Goal: Communication & Community: Connect with others

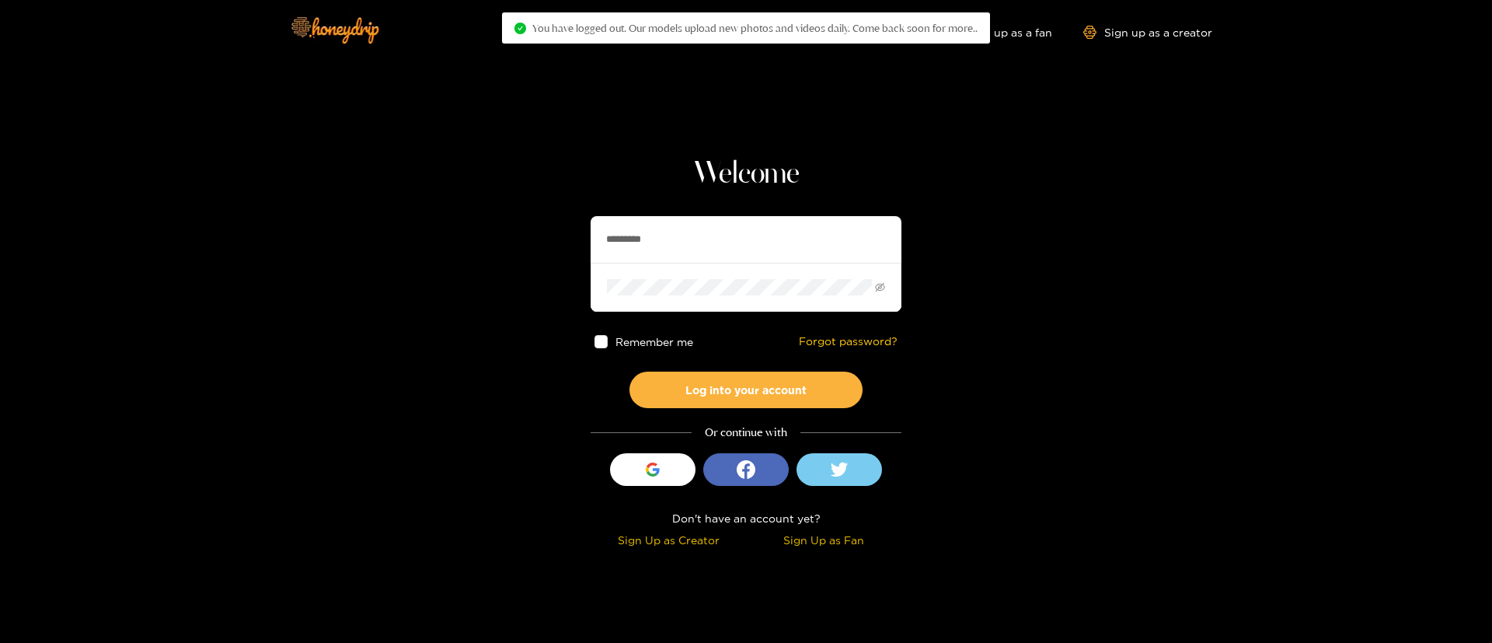
click at [760, 248] on input "*********" at bounding box center [746, 239] width 311 height 47
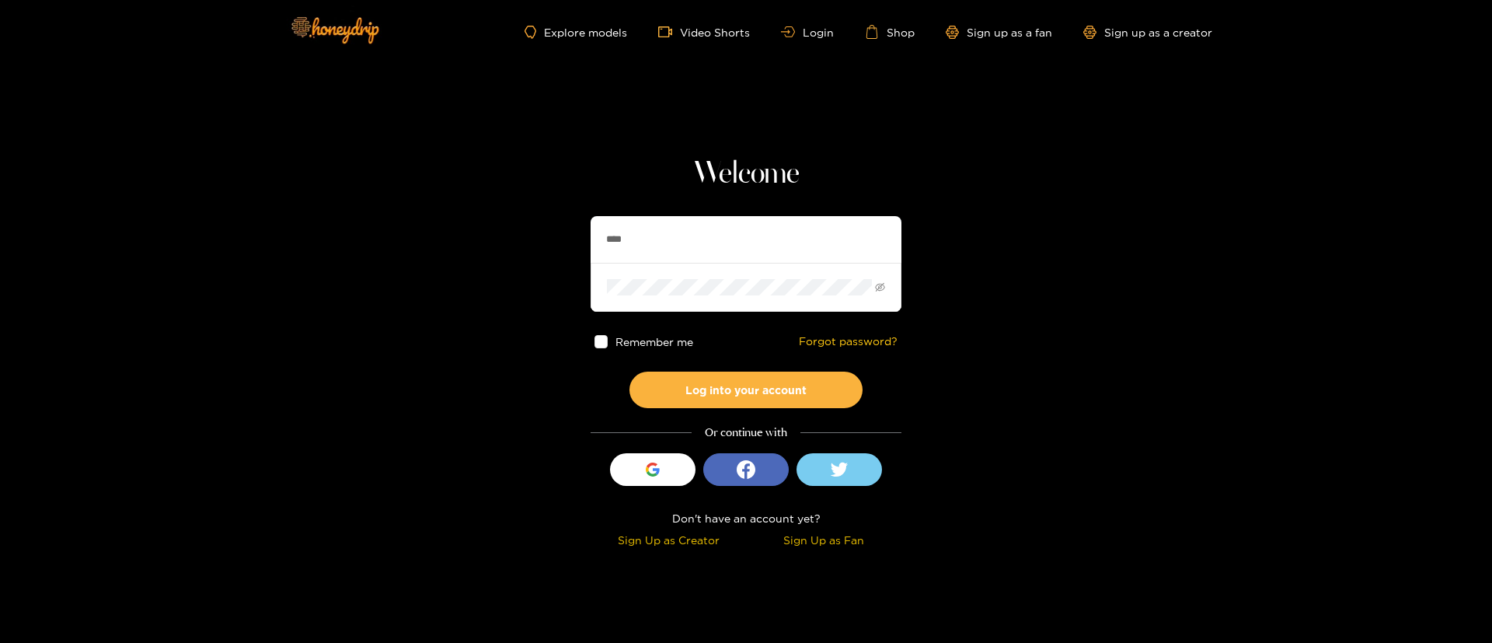
type input "********"
click at [701, 378] on button "Log into your account" at bounding box center [746, 389] width 233 height 37
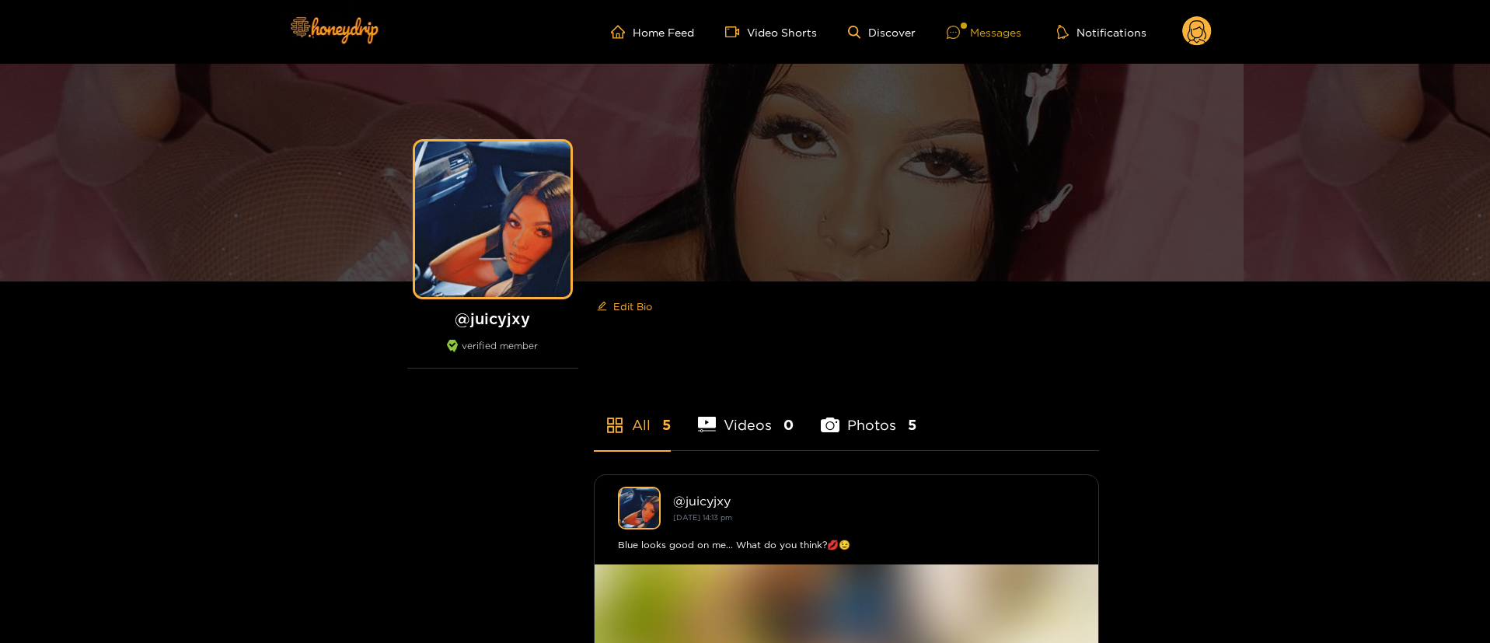
click at [983, 36] on div "Messages" at bounding box center [984, 32] width 75 height 18
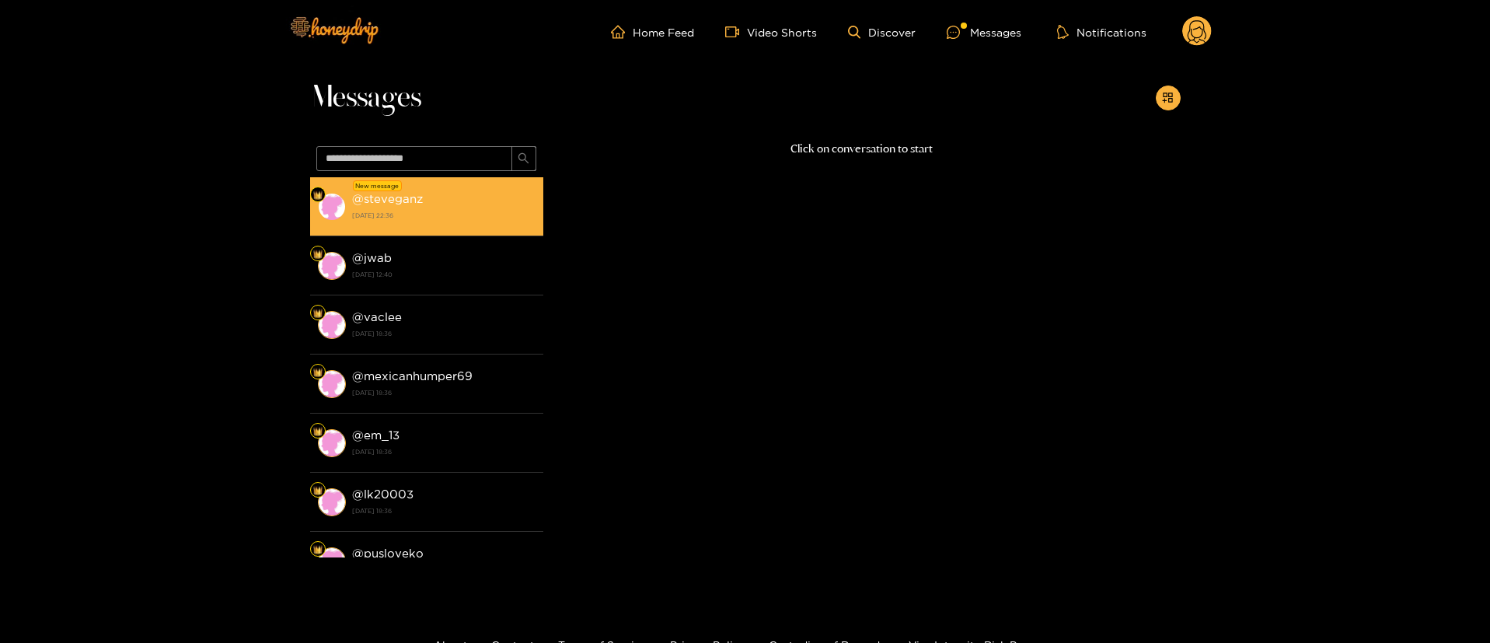
click at [446, 214] on strong "25 August 2025 22:36" at bounding box center [443, 215] width 183 height 14
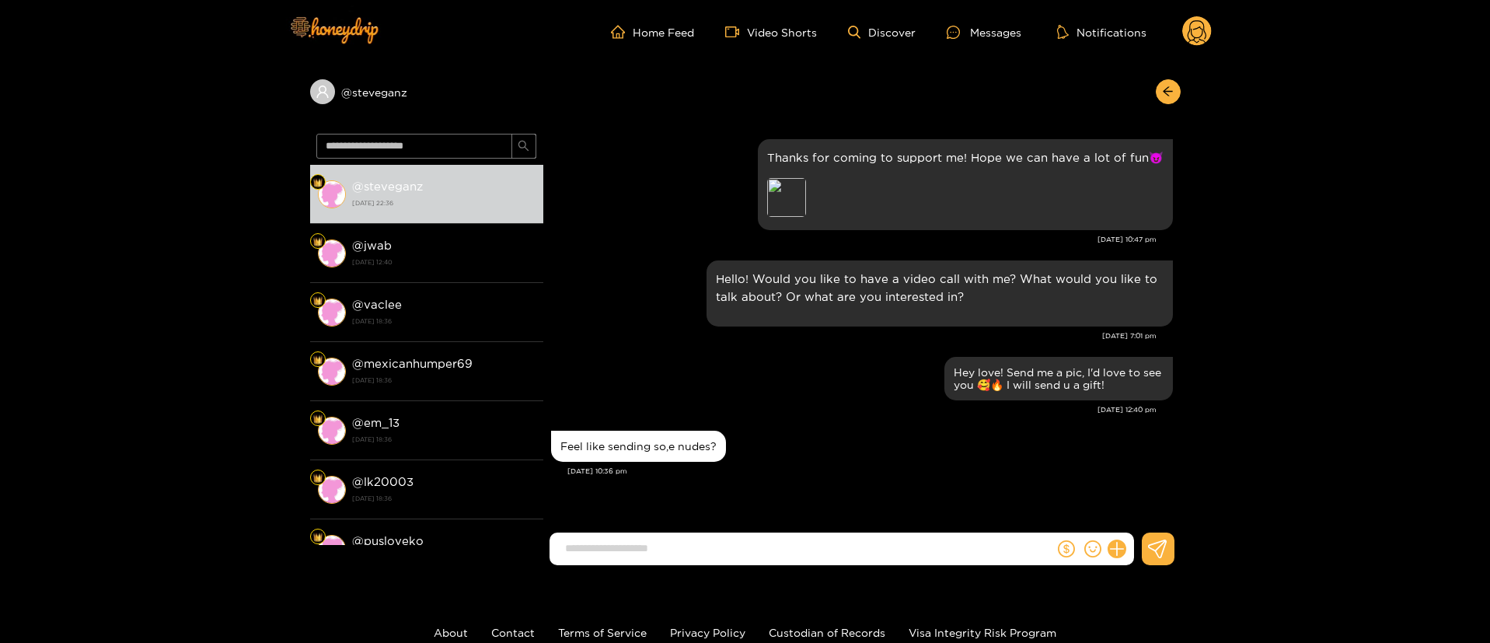
click at [884, 441] on div "Feel like sending so,e nudes?" at bounding box center [862, 446] width 622 height 39
click at [1212, 31] on header "Home Feed Video Shorts Discover Messages Notifications 0" at bounding box center [745, 32] width 1490 height 64
click at [1206, 31] on circle at bounding box center [1197, 31] width 30 height 30
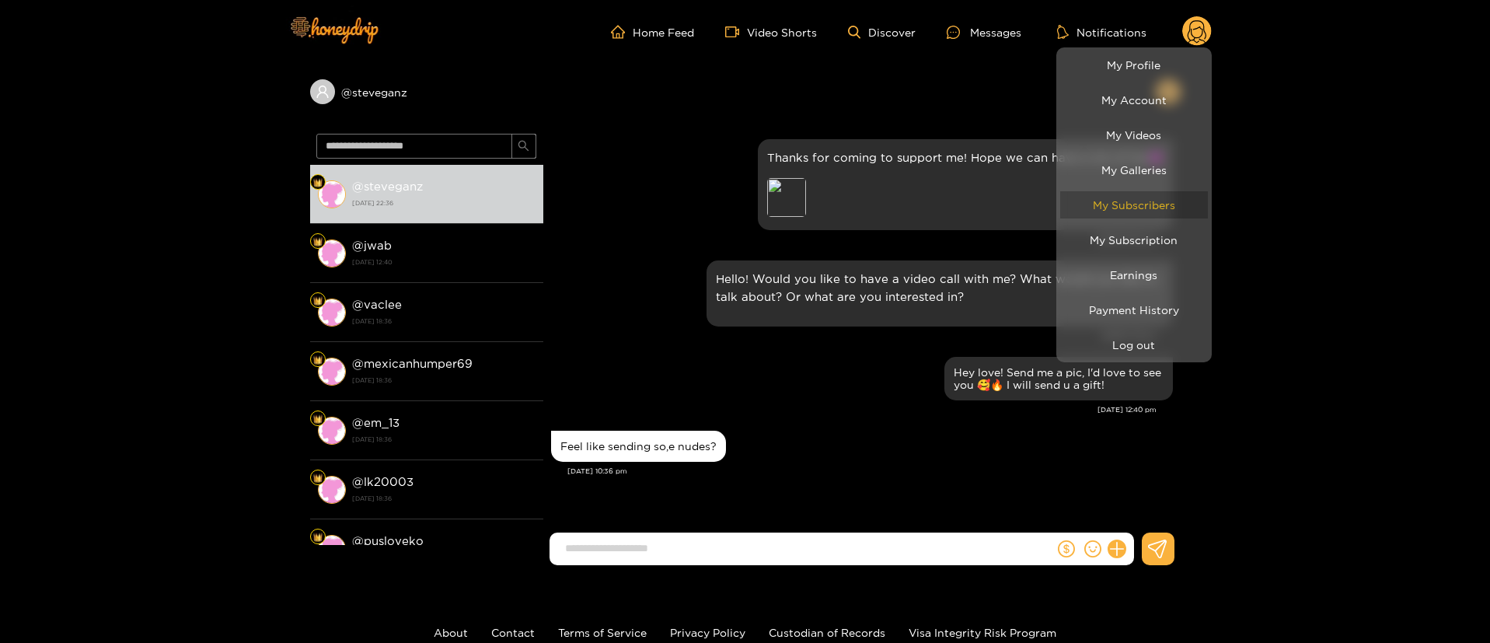
click at [1157, 208] on link "My Subscribers" at bounding box center [1134, 204] width 148 height 27
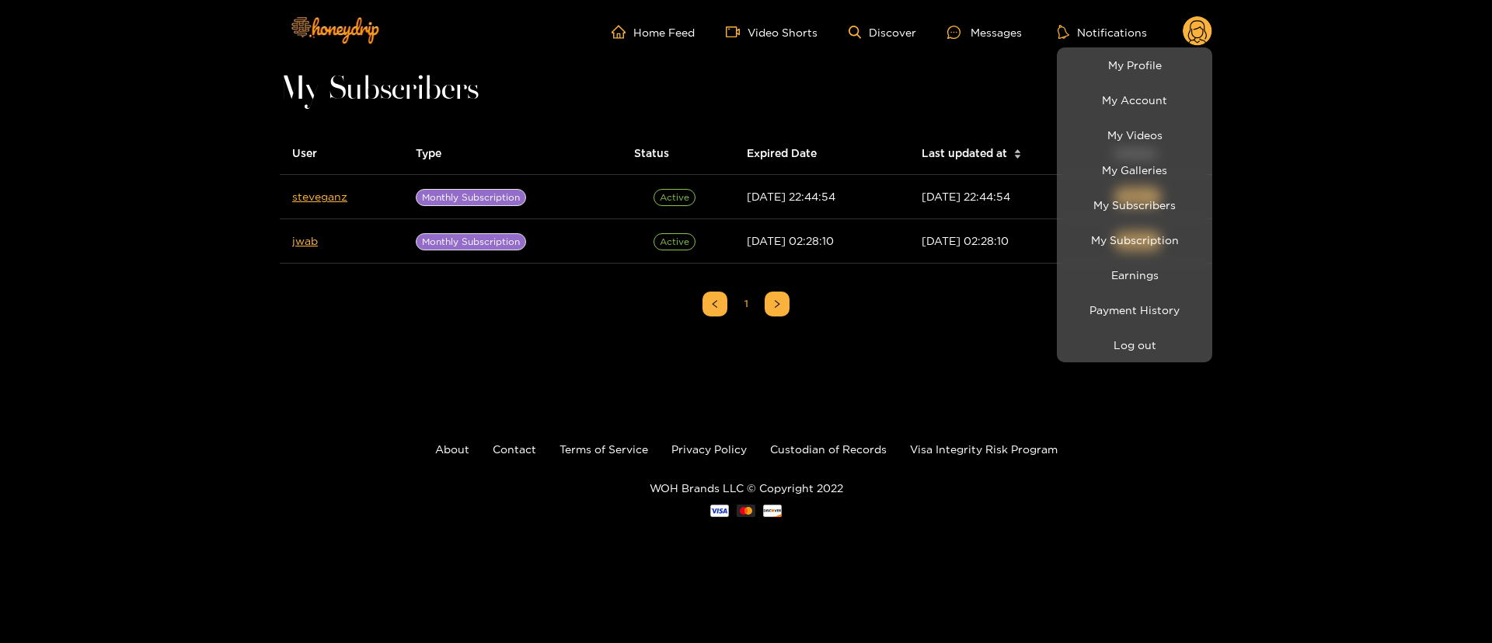
click at [279, 354] on div at bounding box center [746, 321] width 1492 height 643
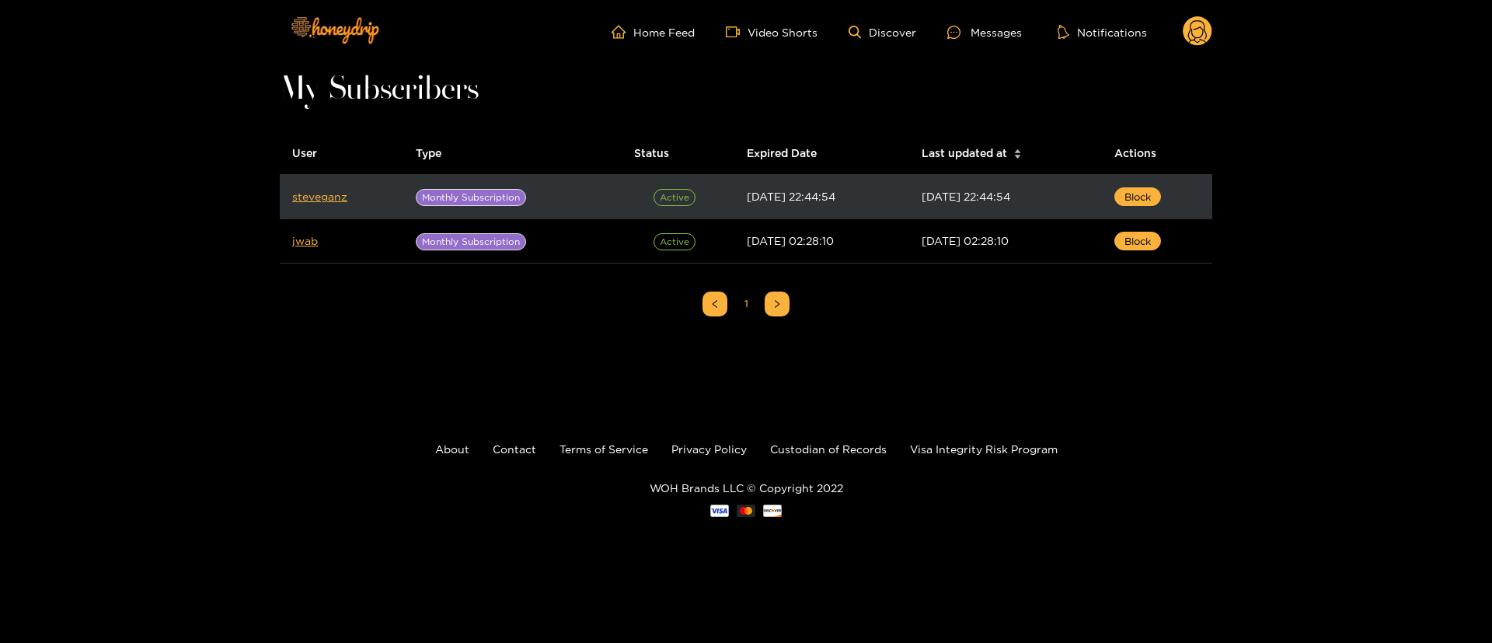
click at [310, 204] on td "steveganz" at bounding box center [342, 197] width 124 height 44
click at [312, 202] on td "steveganz" at bounding box center [342, 197] width 124 height 44
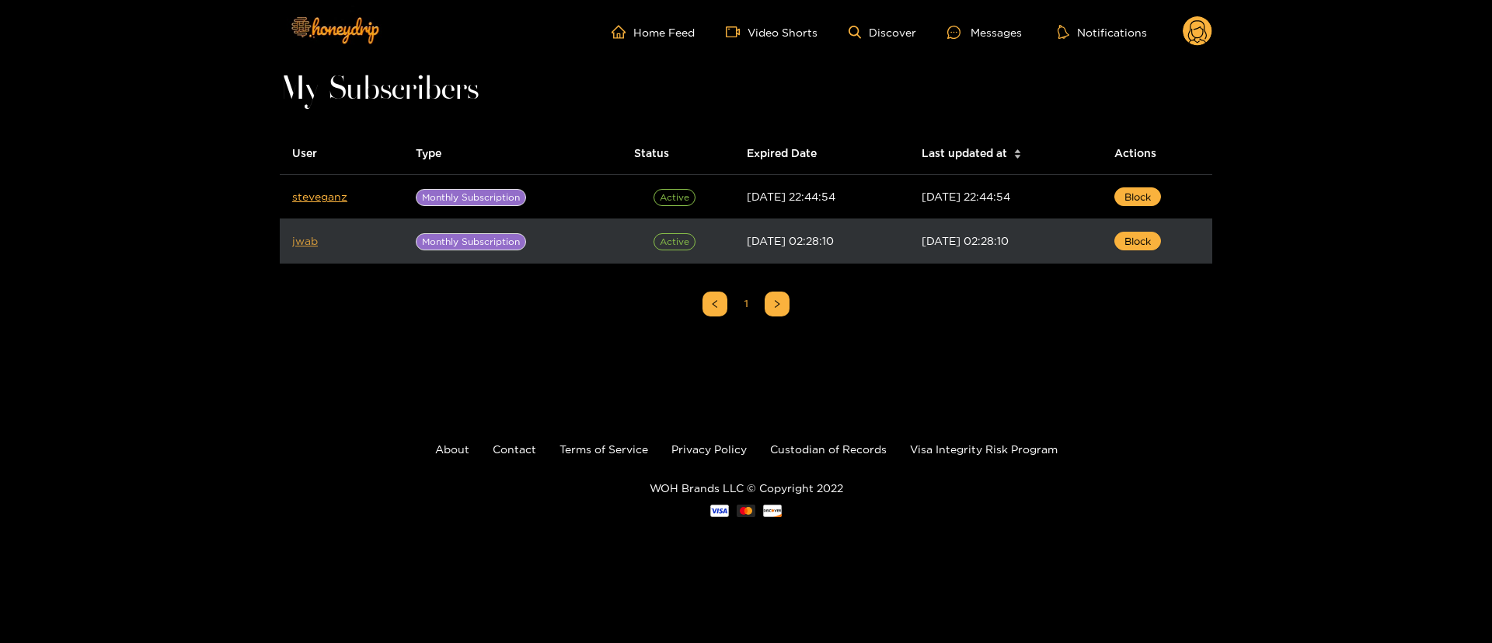
click at [297, 238] on link "jwab" at bounding box center [305, 241] width 26 height 12
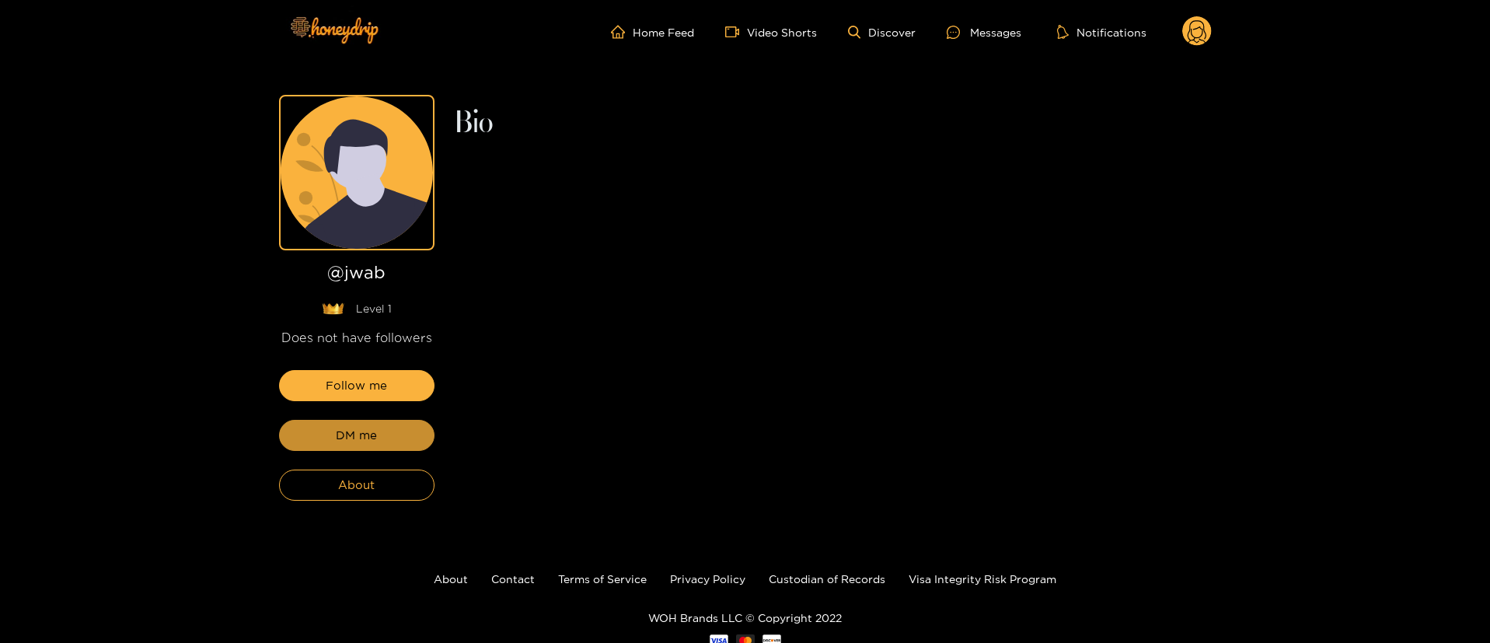
click at [414, 436] on button "DM me" at bounding box center [356, 435] width 155 height 31
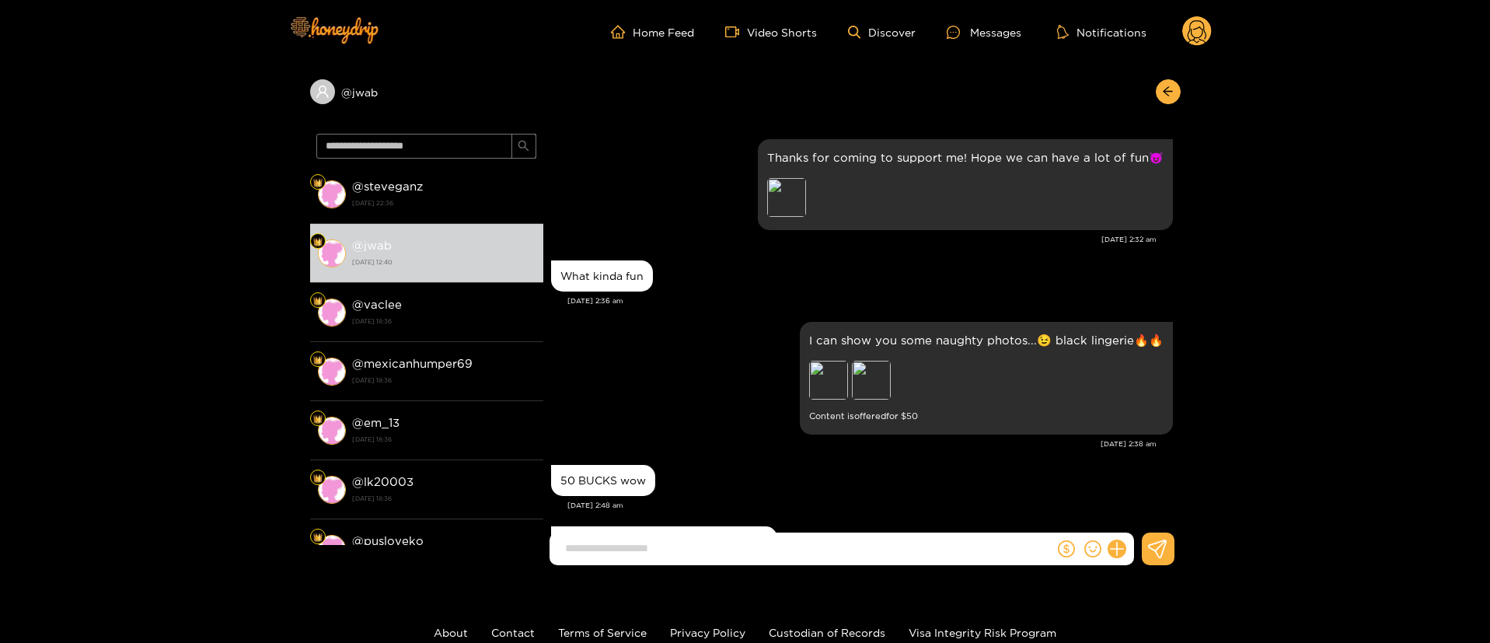
scroll to position [672, 0]
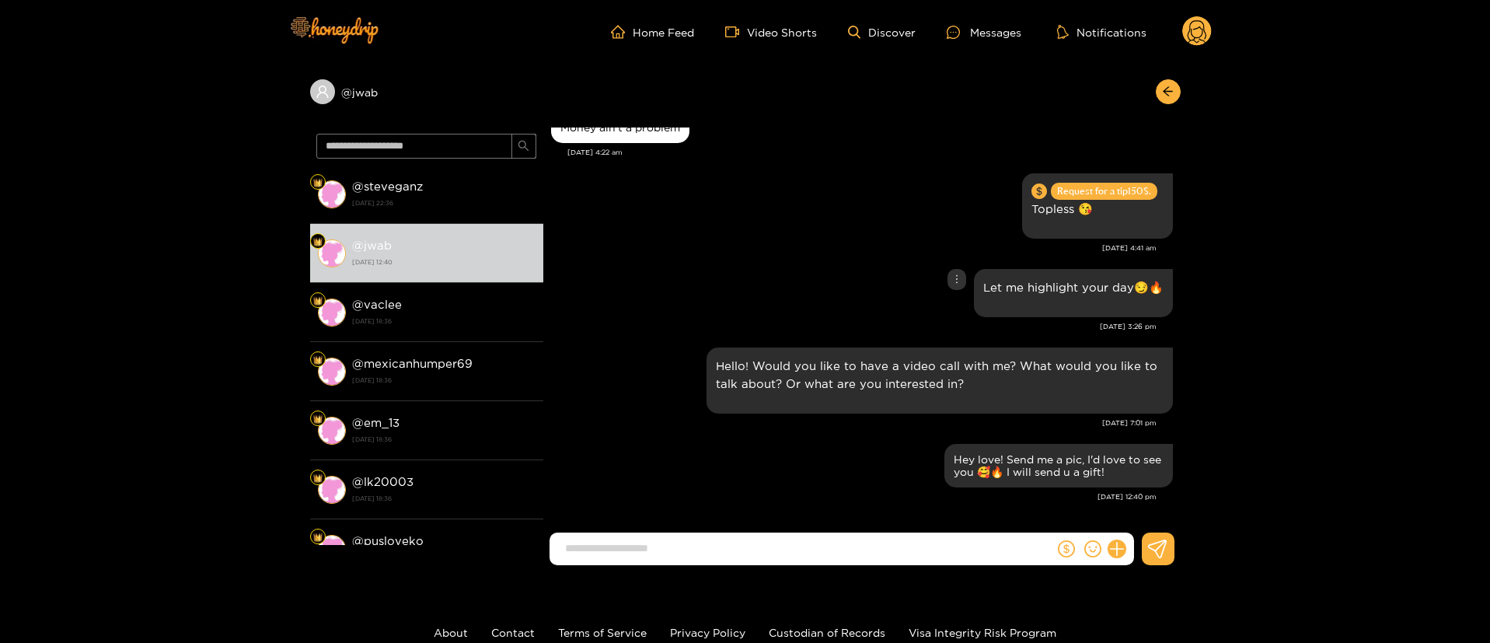
click at [780, 277] on div "Let me highlight your day😏🔥" at bounding box center [862, 293] width 622 height 56
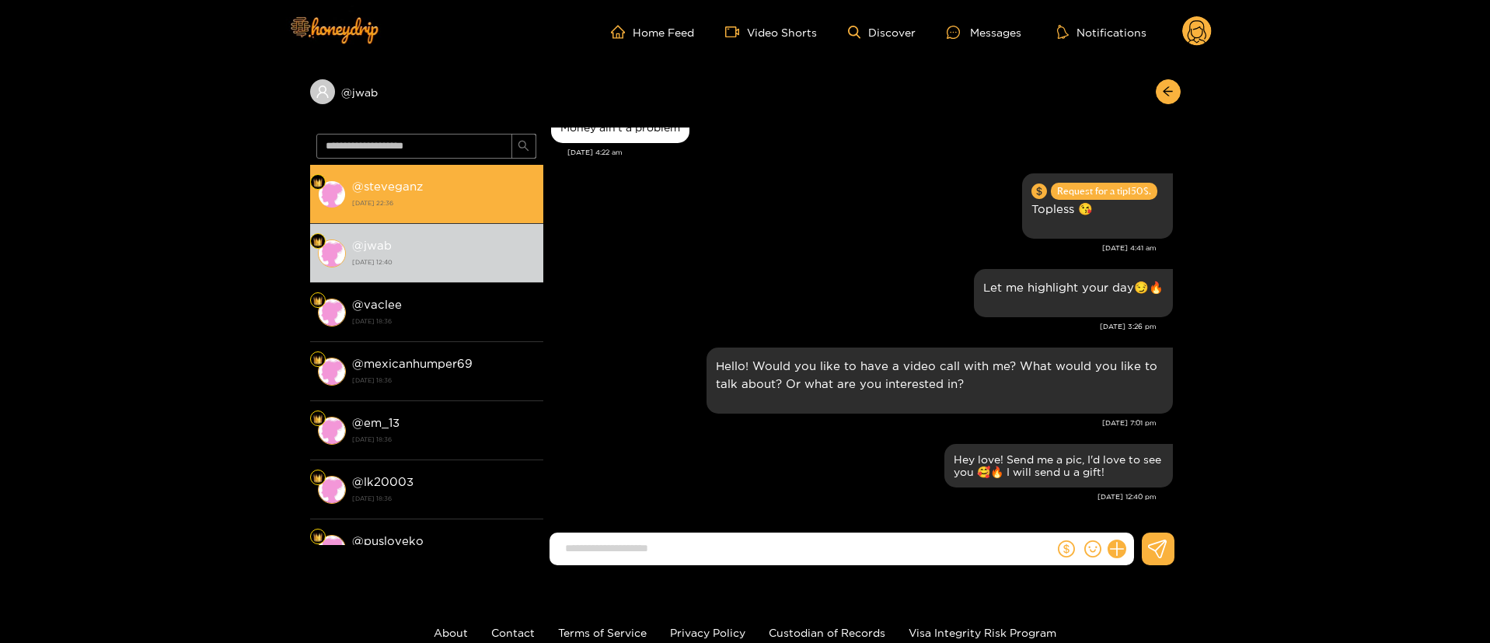
click at [473, 194] on div "@ steveganz 25 August 2025 22:36" at bounding box center [443, 193] width 183 height 35
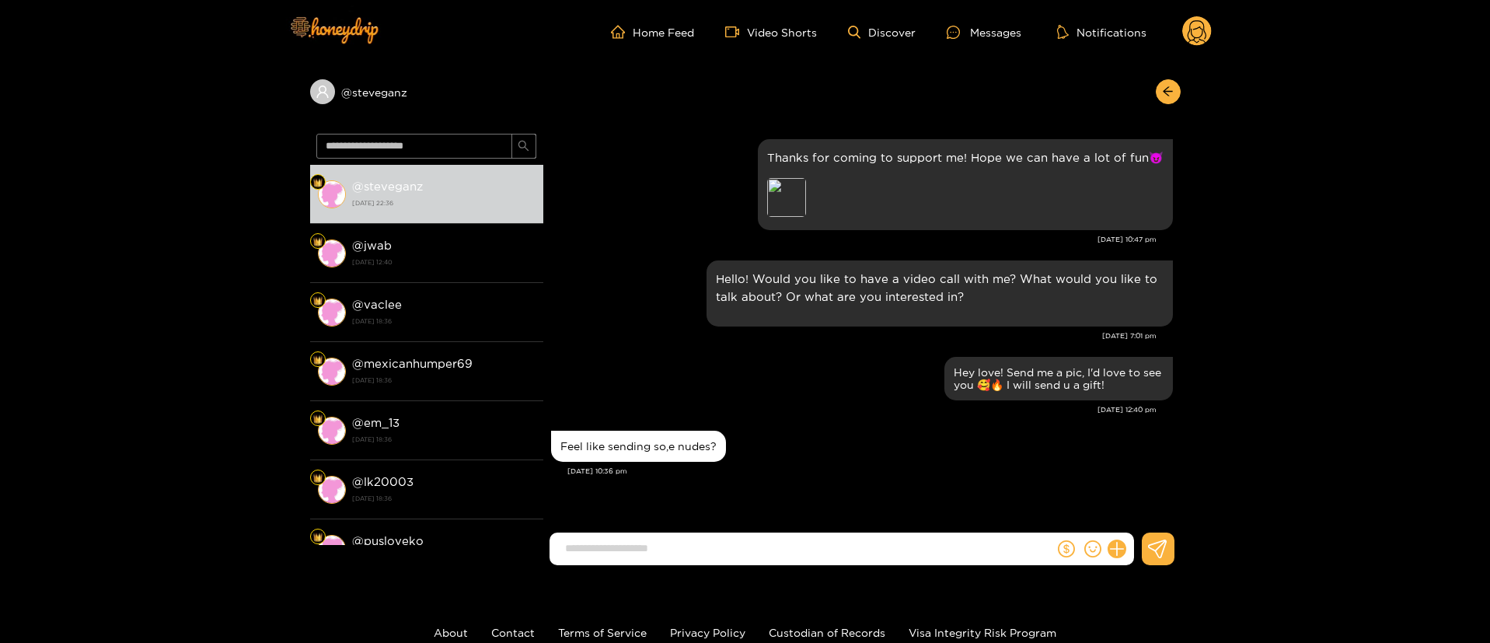
click at [820, 490] on div "Steve Ganz Thanks for coming to support me! Hope we can have a lot of fun😈 Prev…" at bounding box center [861, 319] width 637 height 384
click at [852, 500] on div "Steve Ganz Thanks for coming to support me! Hope we can have a lot of fun😈 Prev…" at bounding box center [861, 319] width 637 height 384
click at [783, 458] on div "Feel like sending so,e nudes?" at bounding box center [862, 446] width 622 height 39
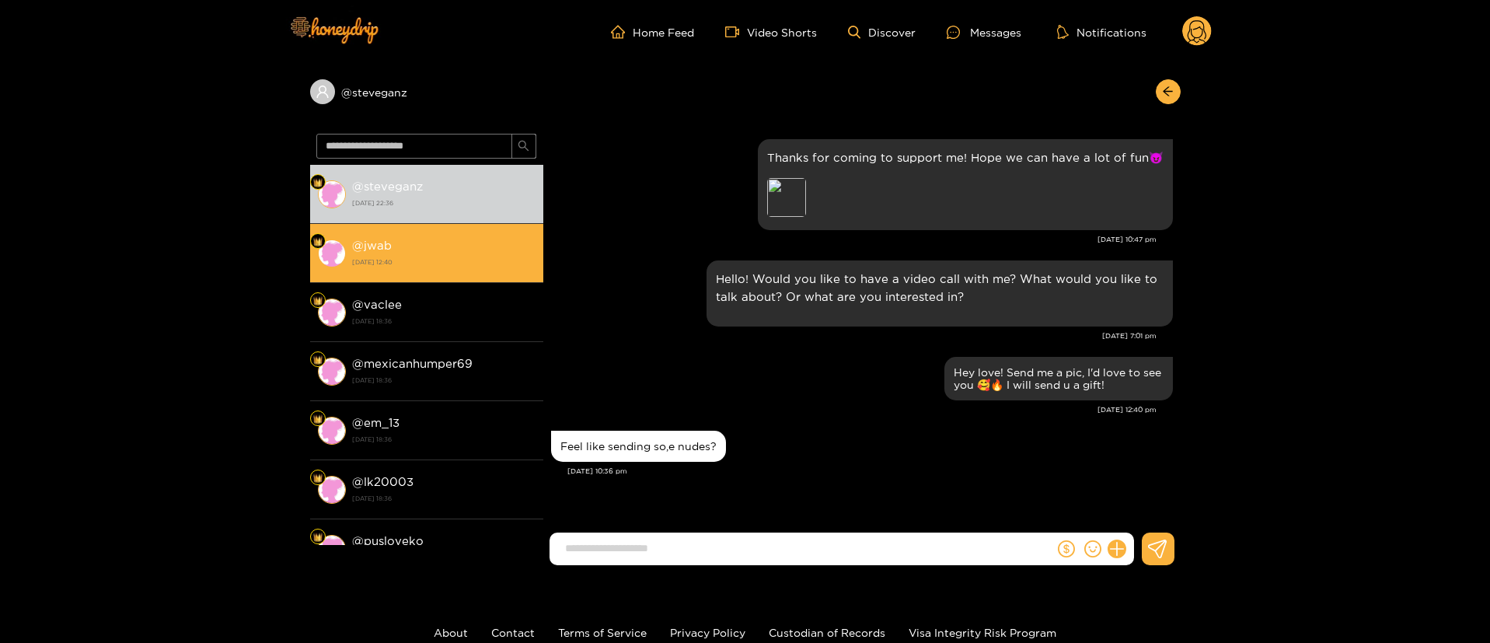
drag, startPoint x: 433, startPoint y: 241, endPoint x: 484, endPoint y: 273, distance: 60.4
click at [434, 241] on div "@ jwab 25 August 2025 12:40" at bounding box center [443, 252] width 183 height 35
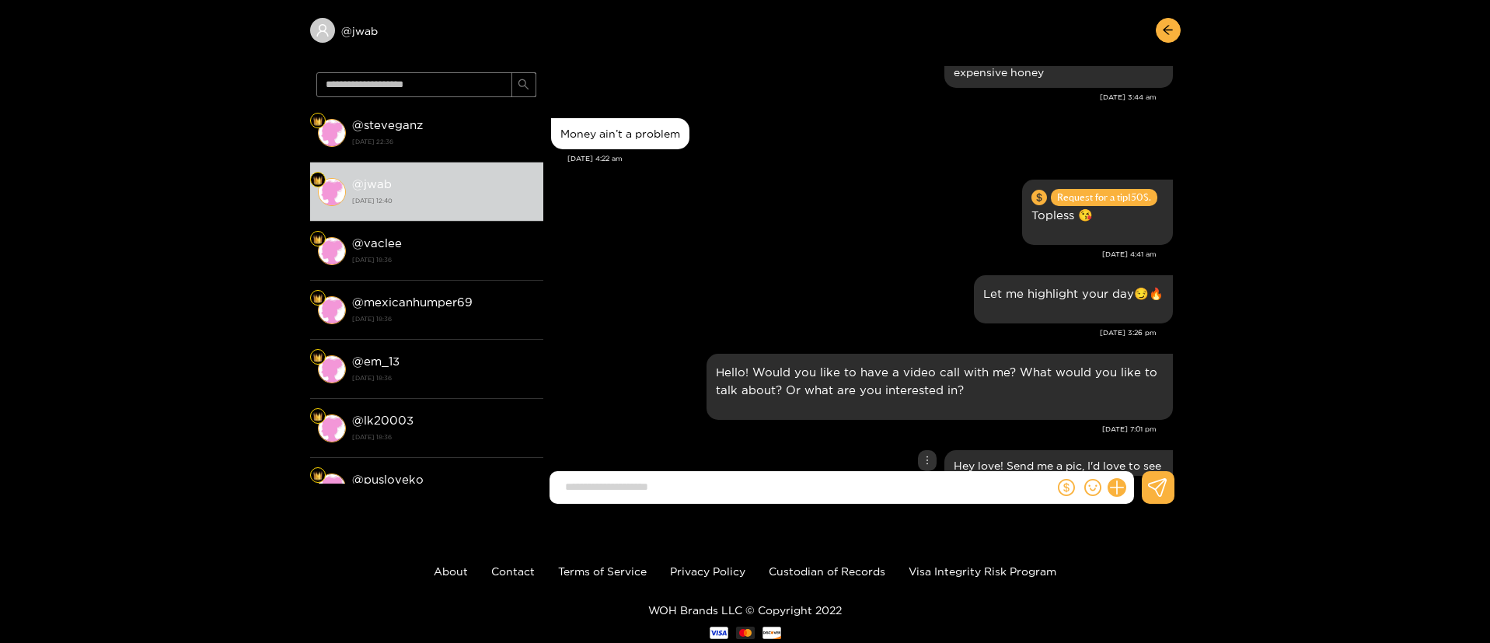
scroll to position [104, 0]
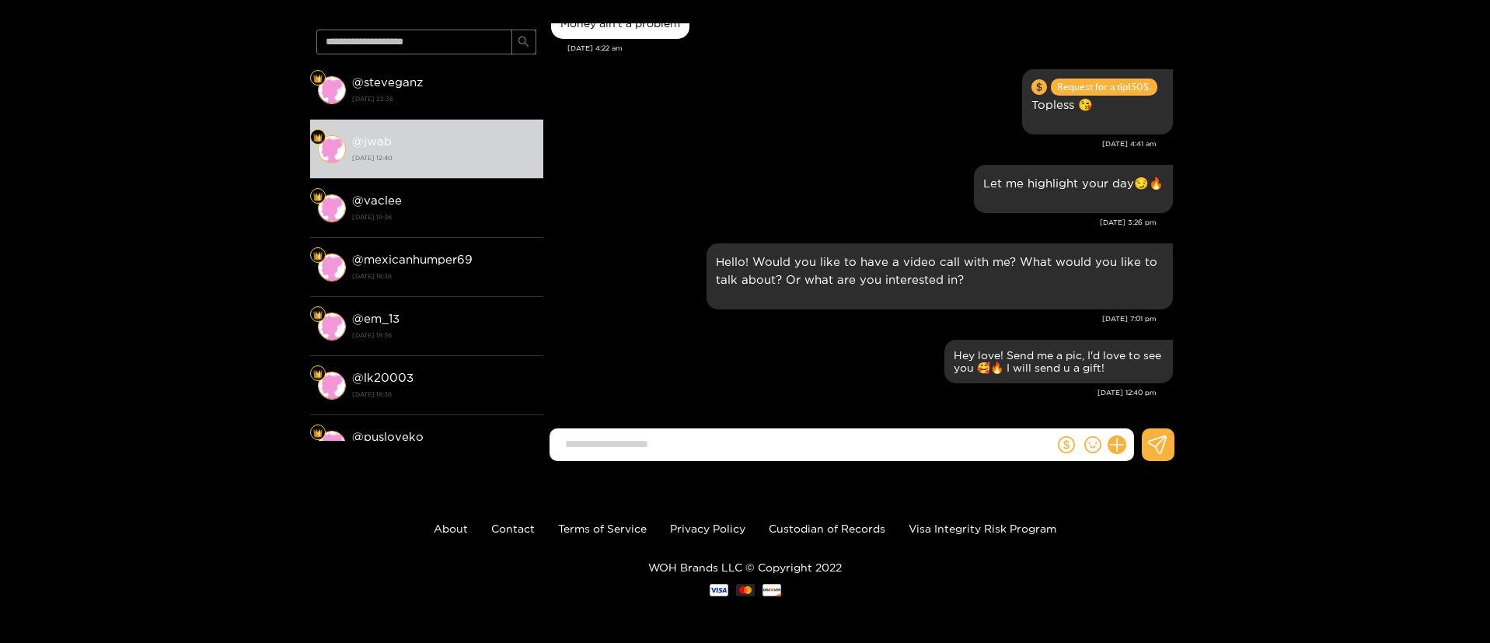
click at [726, 470] on div at bounding box center [861, 450] width 637 height 45
drag, startPoint x: 726, startPoint y: 463, endPoint x: 723, endPoint y: 454, distance: 9.8
click at [726, 460] on div at bounding box center [861, 450] width 637 height 45
drag, startPoint x: 709, startPoint y: 429, endPoint x: 703, endPoint y: 421, distance: 10.0
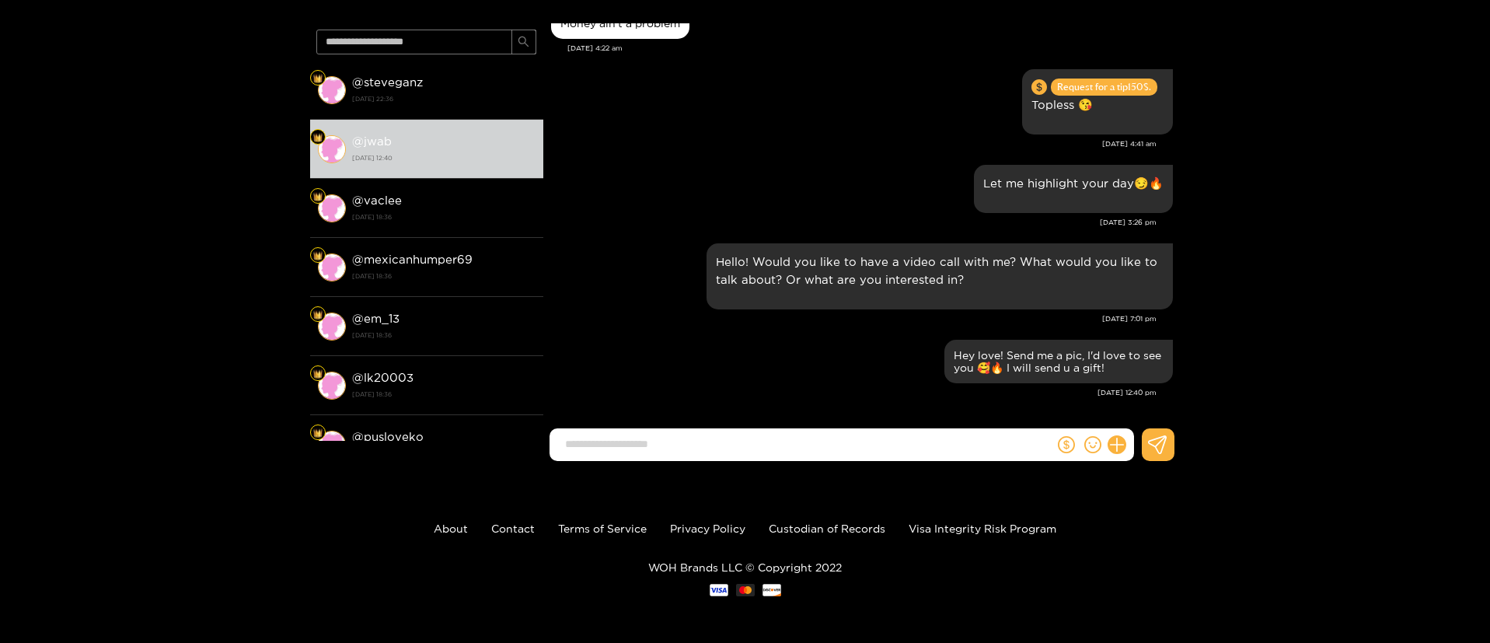
click at [703, 421] on div "Him Bob Thanks for coming to support me! Hope we can have a lot of fun😈 Preview…" at bounding box center [861, 228] width 637 height 410
click at [708, 442] on input at bounding box center [805, 444] width 497 height 26
paste input "**********"
type input "**********"
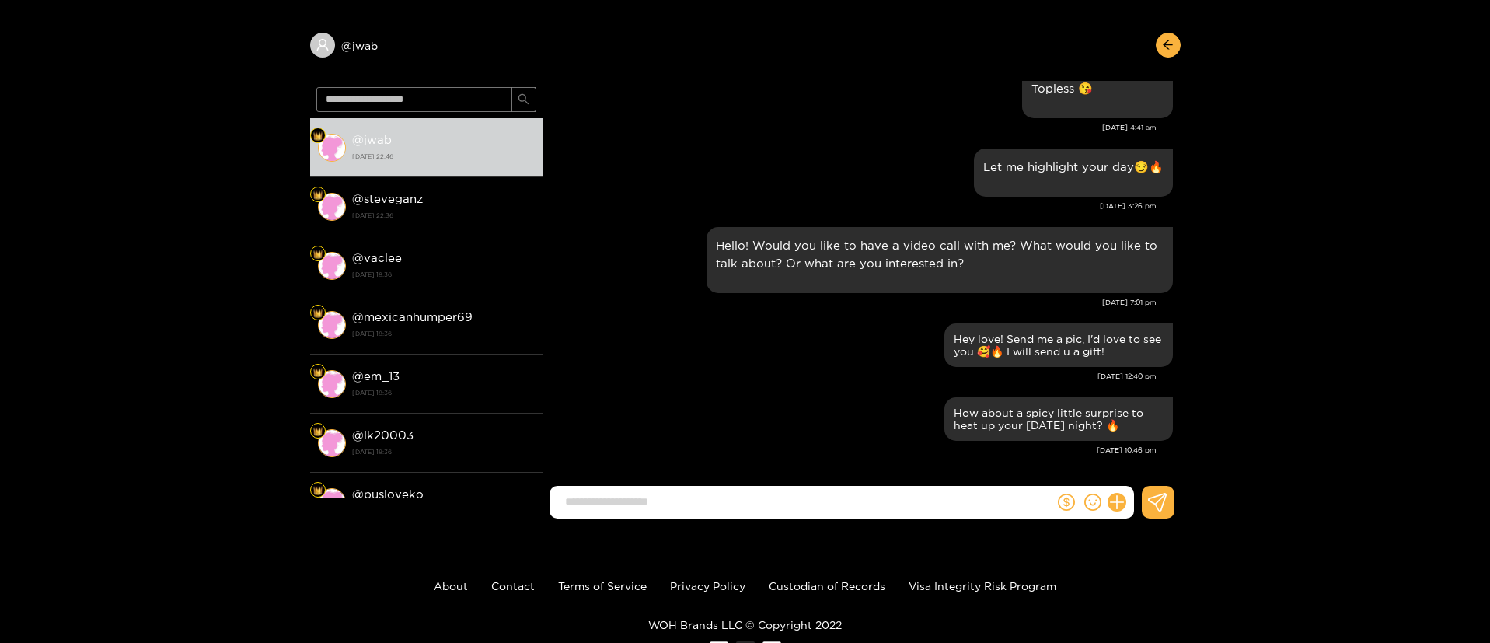
scroll to position [0, 0]
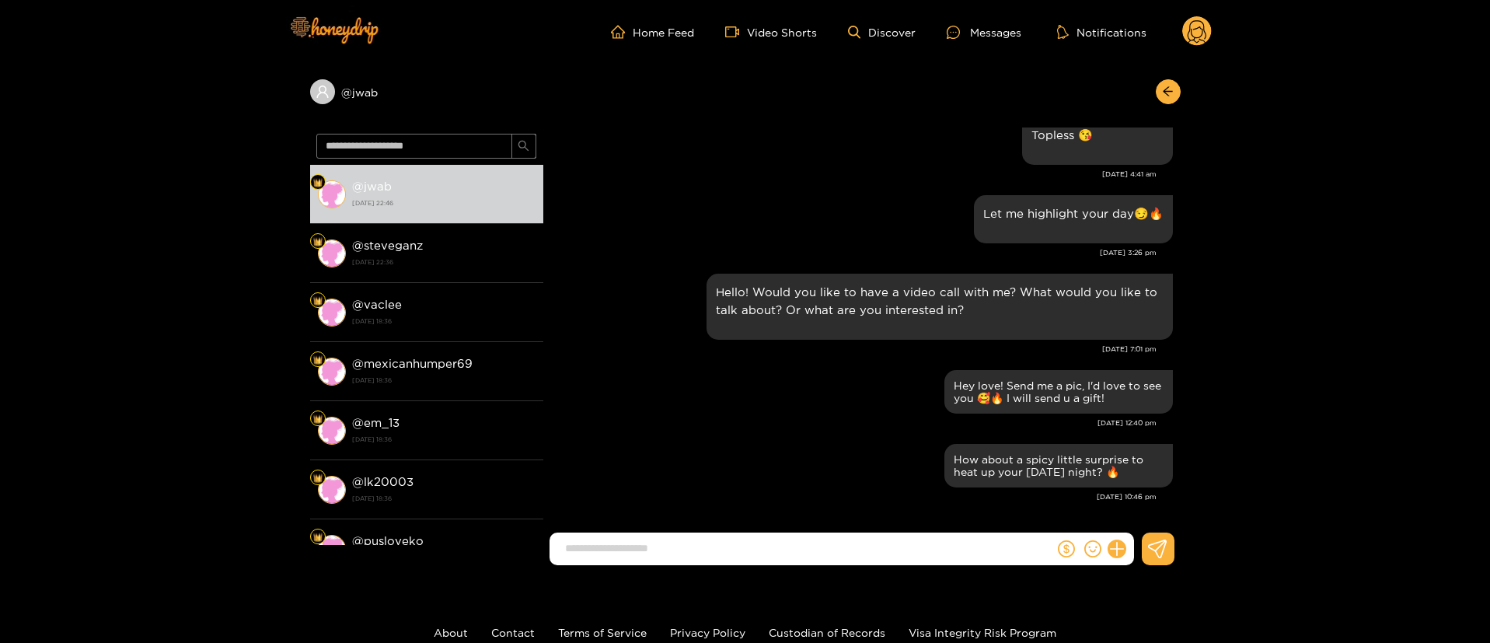
drag, startPoint x: 1205, startPoint y: 47, endPoint x: 1211, endPoint y: 37, distance: 11.9
click at [1206, 46] on div "Home Feed Video Shorts Discover Messages Notifications 0" at bounding box center [745, 32] width 933 height 64
click at [1205, 37] on g at bounding box center [1197, 31] width 30 height 31
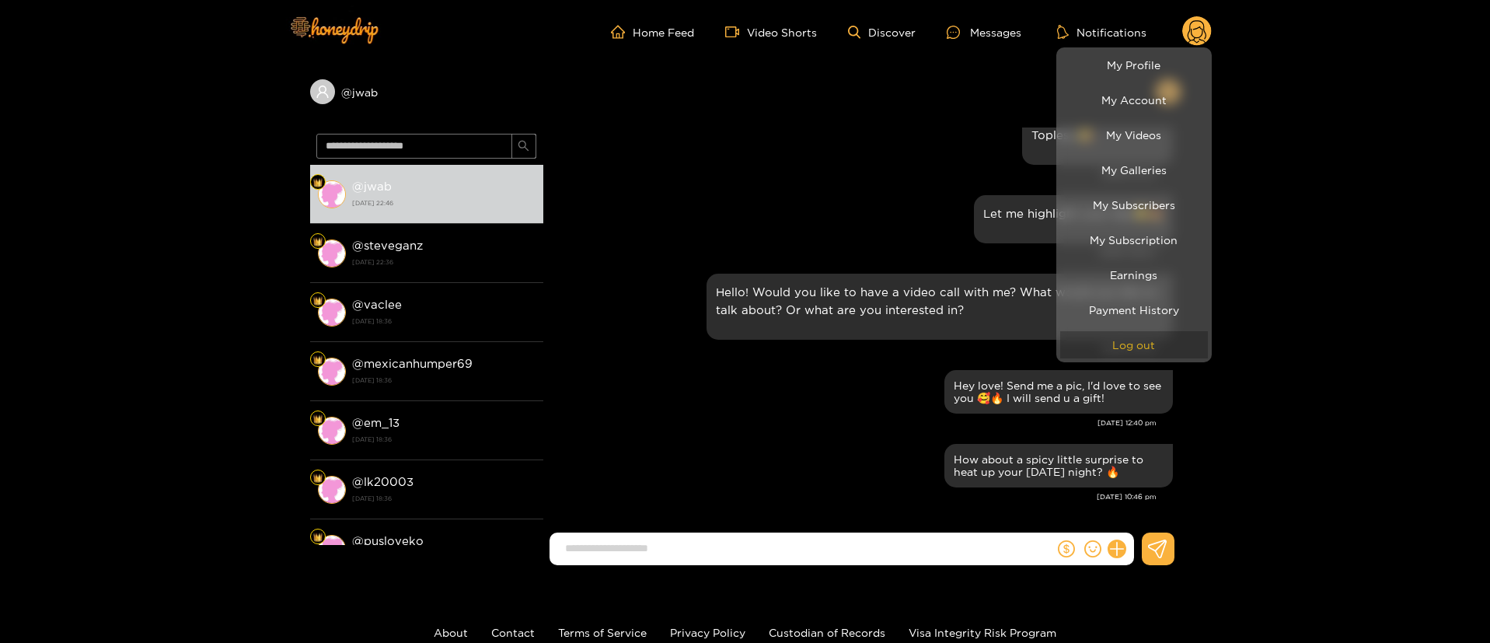
click at [1100, 345] on button "Log out" at bounding box center [1134, 344] width 148 height 27
